Goal: Check status: Check status

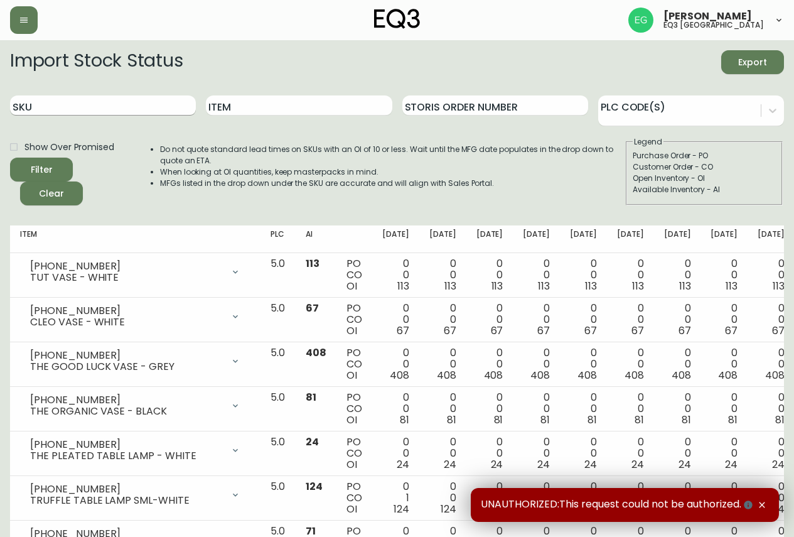
click at [139, 106] on input "SKU" at bounding box center [103, 105] width 186 height 20
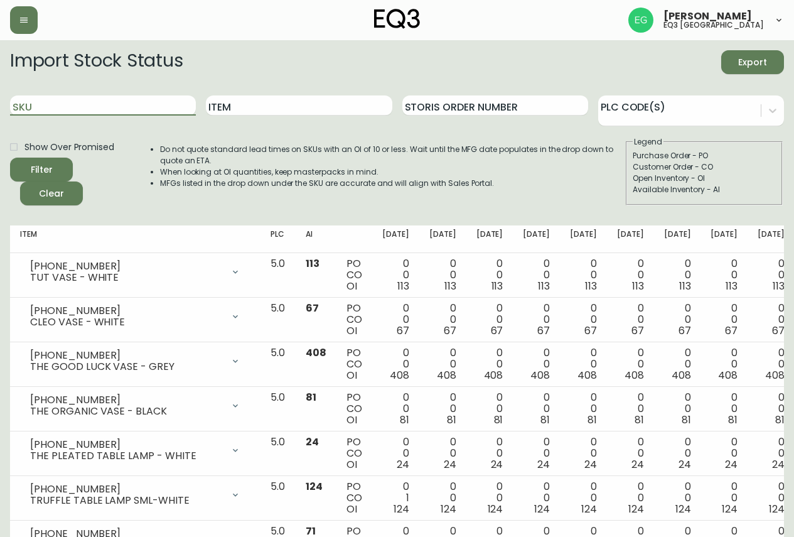
paste input "[PHONE_NUMBER]"
click at [10, 158] on button "Filter" at bounding box center [41, 170] width 63 height 24
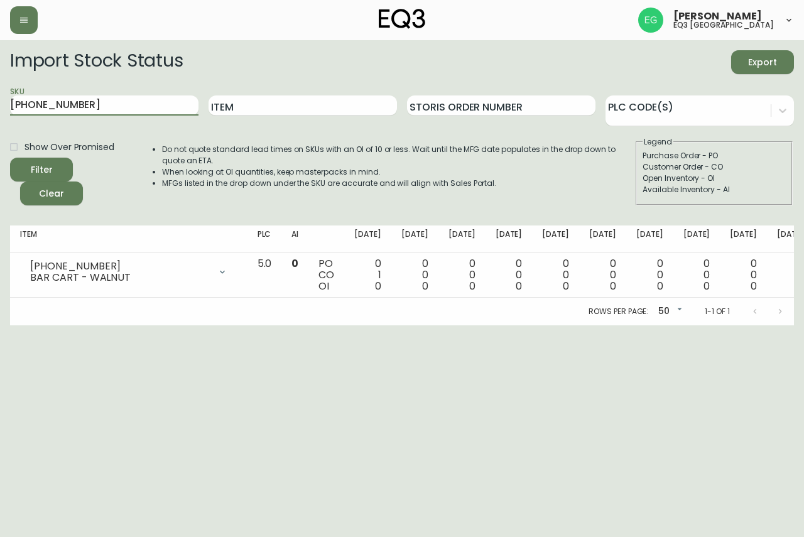
drag, startPoint x: 121, startPoint y: 102, endPoint x: 3, endPoint y: 102, distance: 118.1
click at [3, 102] on main "Import Stock Status Export SKU [PHONE_NUMBER] Item Storis Order Number PLC Code…" at bounding box center [402, 182] width 804 height 285
paste input "6020-425"
click at [10, 158] on button "Filter" at bounding box center [41, 170] width 63 height 24
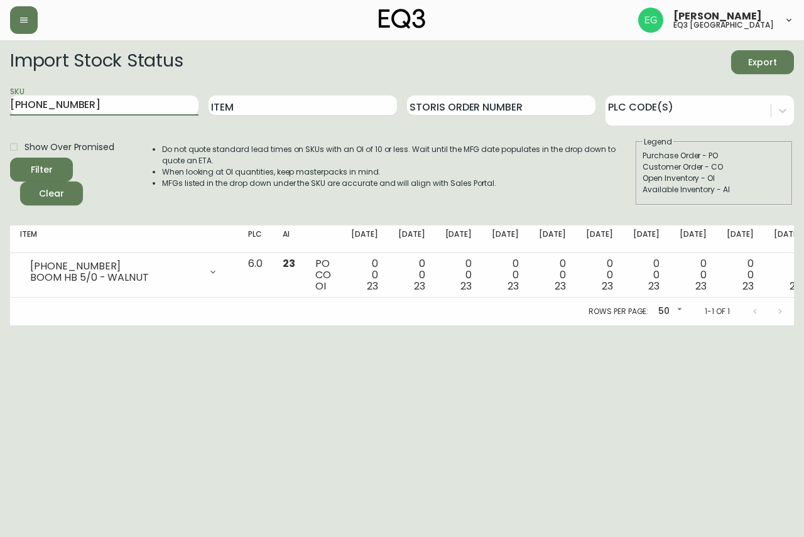
drag, startPoint x: 148, startPoint y: 108, endPoint x: 2, endPoint y: 105, distance: 146.4
click at [15, 106] on input "[PHONE_NUMBER]" at bounding box center [104, 105] width 188 height 20
type input "6"
paste input "[PHONE_NUMBER]"
click at [10, 158] on button "Filter" at bounding box center [41, 170] width 63 height 24
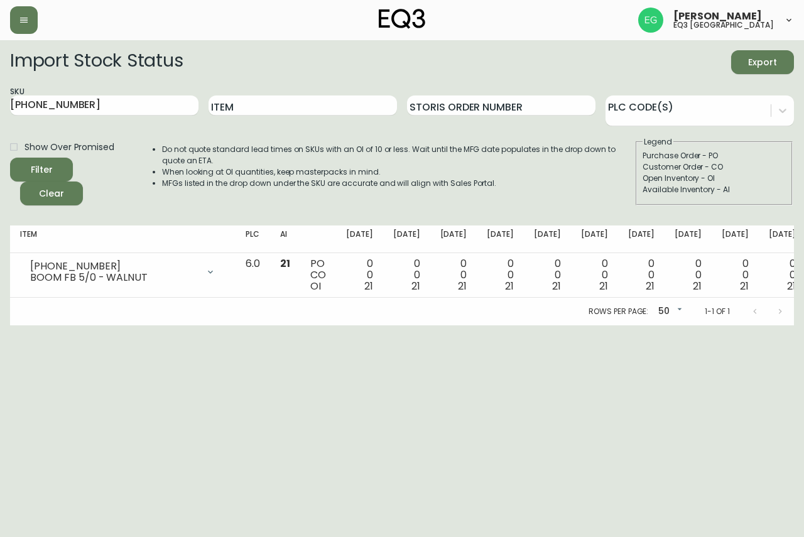
click at [141, 117] on div "SKU [PHONE_NUMBER]" at bounding box center [104, 105] width 188 height 41
click at [144, 106] on input "[PHONE_NUMBER]" at bounding box center [104, 105] width 188 height 20
paste input "2"
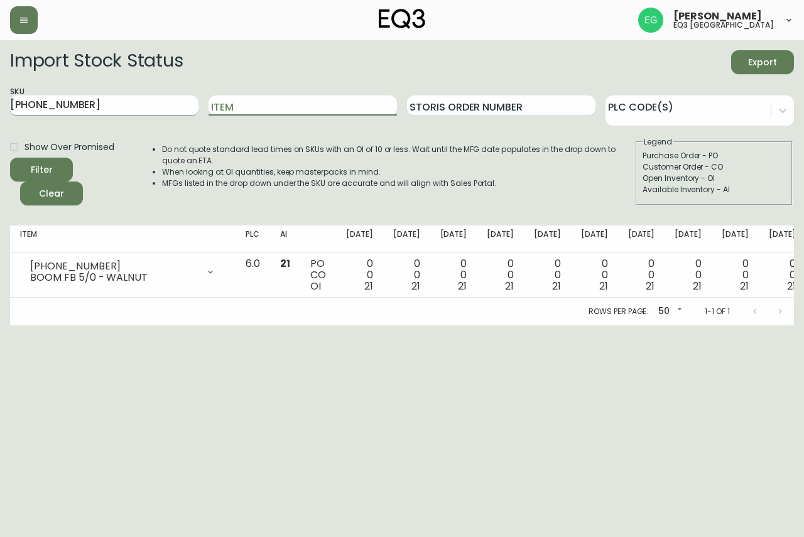
click at [10, 158] on button "Filter" at bounding box center [41, 170] width 63 height 24
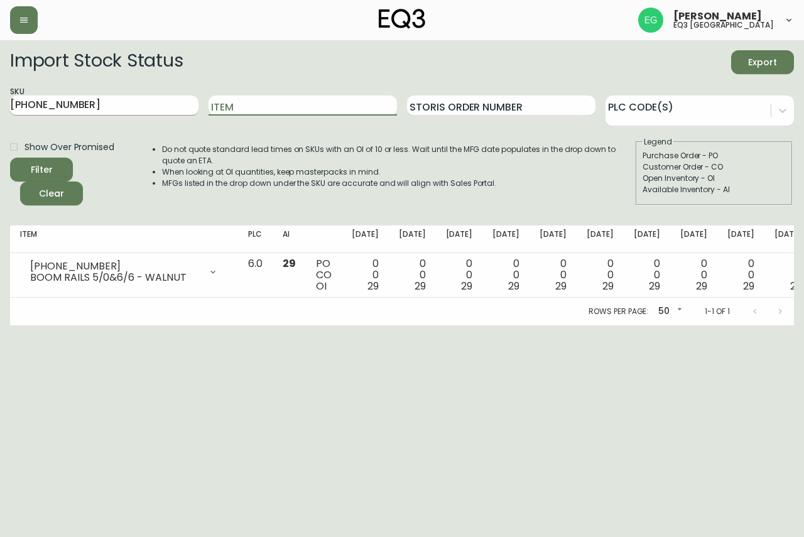
click at [129, 100] on input "[PHONE_NUMBER]" at bounding box center [104, 105] width 188 height 20
drag, startPoint x: 129, startPoint y: 100, endPoint x: 148, endPoint y: 81, distance: 26.6
click at [129, 99] on input "[PHONE_NUMBER]" at bounding box center [104, 105] width 188 height 20
paste input "[PHONE_NUMBER]"
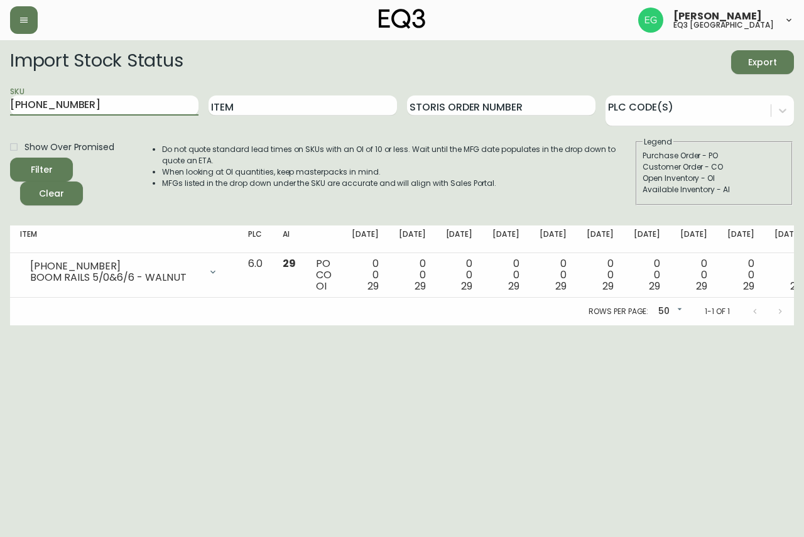
type input "[PHONE_NUMBER]"
click at [10, 158] on button "Filter" at bounding box center [41, 170] width 63 height 24
